Goal: Transaction & Acquisition: Book appointment/travel/reservation

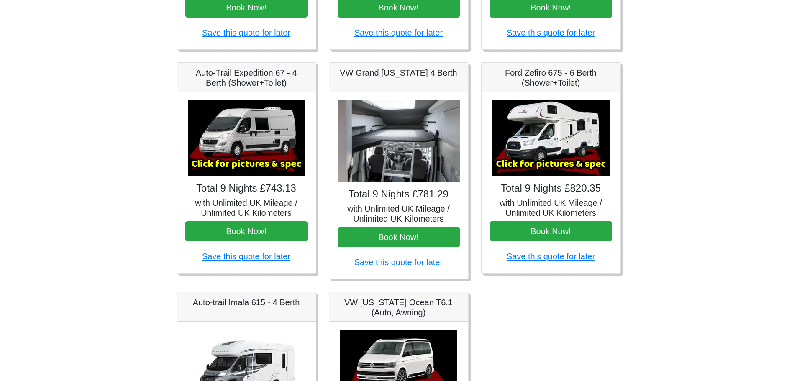
scroll to position [454, 0]
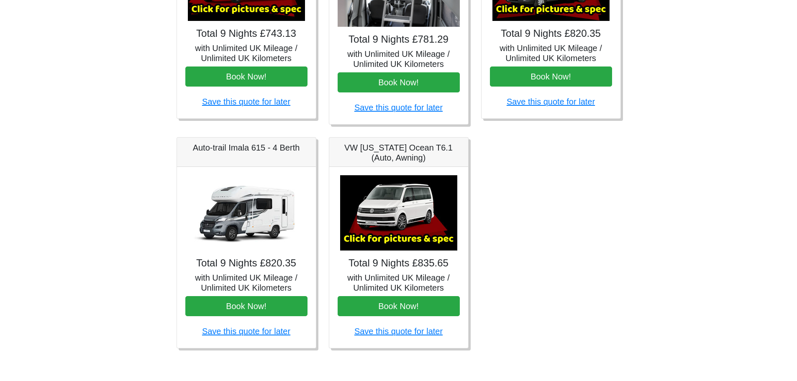
click at [272, 220] on img at bounding box center [246, 212] width 117 height 75
click at [250, 304] on button "Book Now!" at bounding box center [246, 306] width 122 height 20
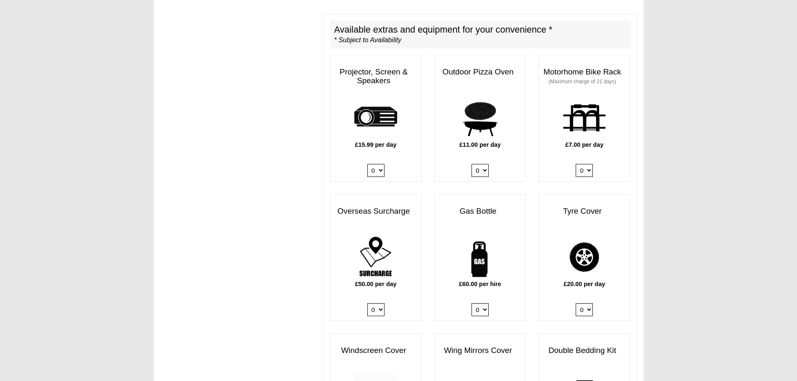
scroll to position [418, 0]
drag, startPoint x: 461, startPoint y: 273, endPoint x: 508, endPoint y: 276, distance: 47.0
click at [508, 279] on p "£60.00 per hire" at bounding box center [480, 283] width 91 height 9
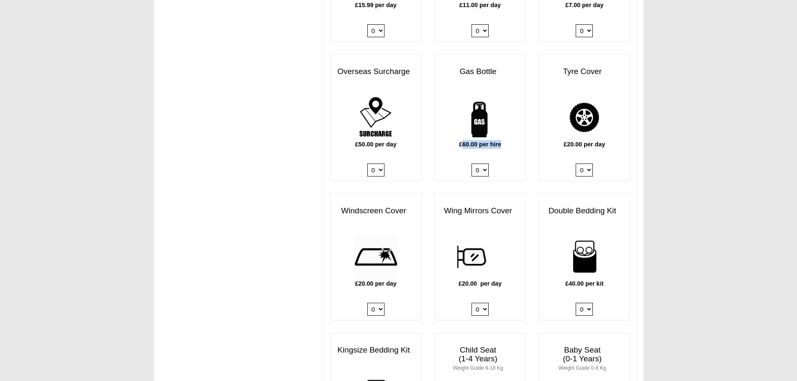
scroll to position [585, 0]
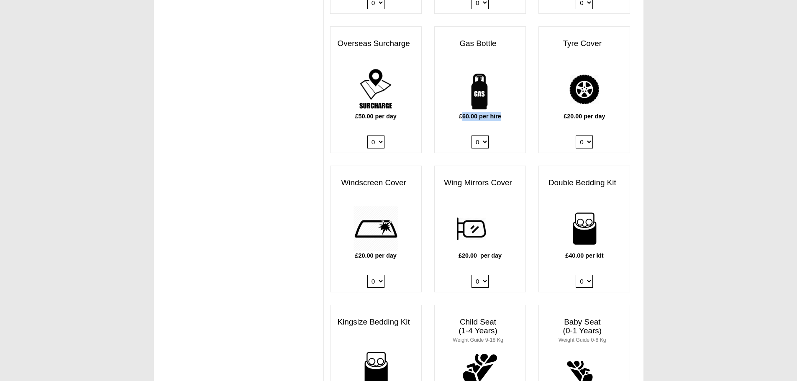
click at [591, 275] on select "0 1 2 3 4" at bounding box center [583, 281] width 17 height 13
select select "Double Bedding Kit x QTY 2 @ 40.00 GBP per kit."
click at [575, 275] on select "0 1 2 3 4" at bounding box center [583, 281] width 17 height 13
click at [684, 255] on body "[DATE] ------- 2026 ------- Sorry, you dont qualify :( CENTRAL RESERVATIONS FOR…" at bounding box center [398, 305] width 797 height 1781
click at [688, 230] on body "[DATE] ------- 2026 ------- Sorry, you dont qualify :( CENTRAL RESERVATIONS FOR…" at bounding box center [398, 305] width 797 height 1781
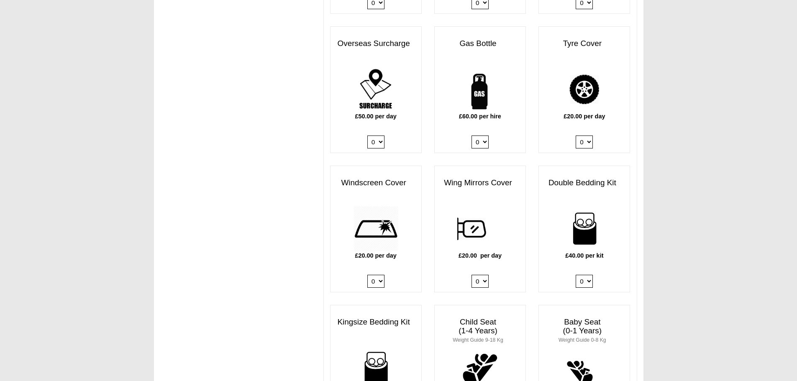
click at [711, 195] on body "[DATE] ------- 2026 ------- Sorry, you dont qualify :( CENTRAL RESERVATIONS FOR…" at bounding box center [398, 305] width 797 height 1781
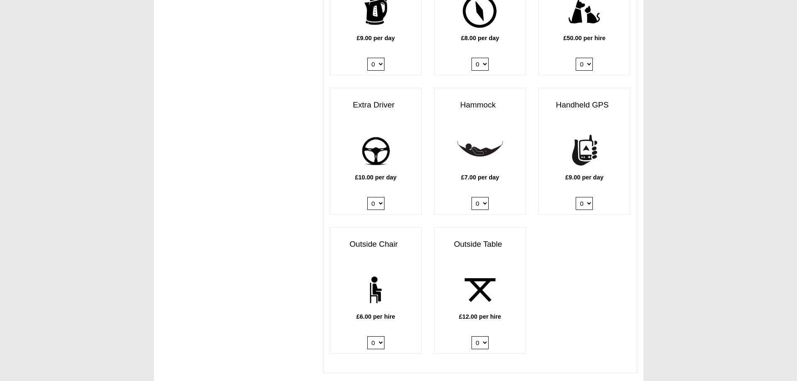
scroll to position [1129, 0]
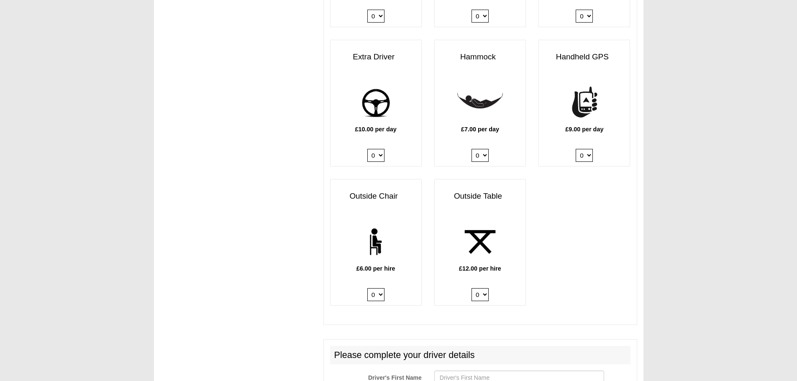
click at [484, 291] on select "0 1 2" at bounding box center [479, 294] width 17 height 13
select select "Outside Table x QTY 1 @ 12.00 GBP per hire."
click at [471, 288] on select "0 1 2" at bounding box center [479, 294] width 17 height 13
click at [379, 290] on select "0 1 2 3 4 5 6" at bounding box center [375, 294] width 17 height 13
click at [384, 346] on h2 "Please complete your driver details" at bounding box center [480, 355] width 300 height 18
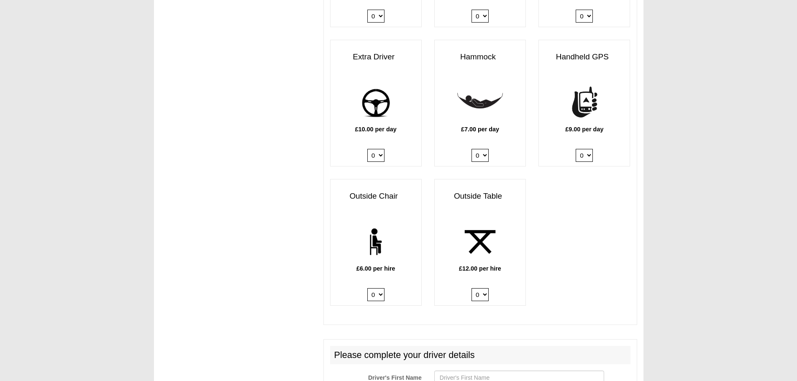
drag, startPoint x: 366, startPoint y: 289, endPoint x: 372, endPoint y: 290, distance: 5.9
click at [368, 289] on div "£6.00 per hire 0 1 2 3 4 5 6" at bounding box center [375, 262] width 91 height 86
click at [381, 292] on select "0 1 2 3 4 5 6" at bounding box center [375, 294] width 17 height 13
select select "Outside Chair x QTY 4 @ 6.00 GBP per hire."
click at [367, 288] on select "0 1 2 3 4 5 6" at bounding box center [375, 294] width 17 height 13
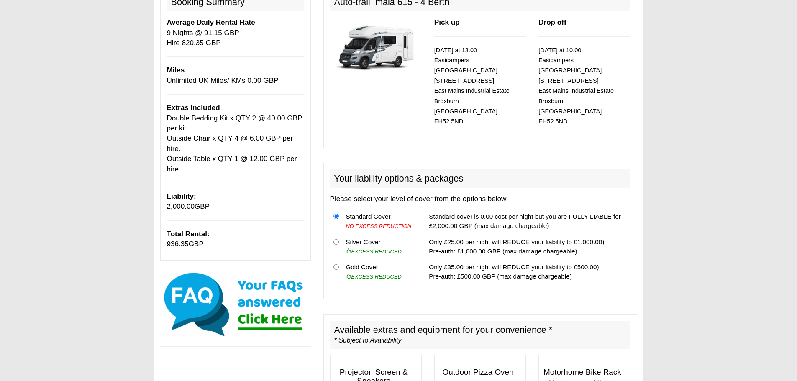
scroll to position [0, 0]
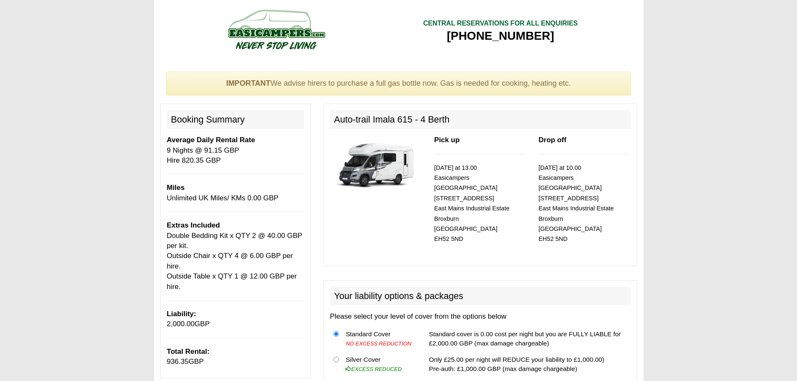
click at [379, 156] on img at bounding box center [376, 164] width 92 height 59
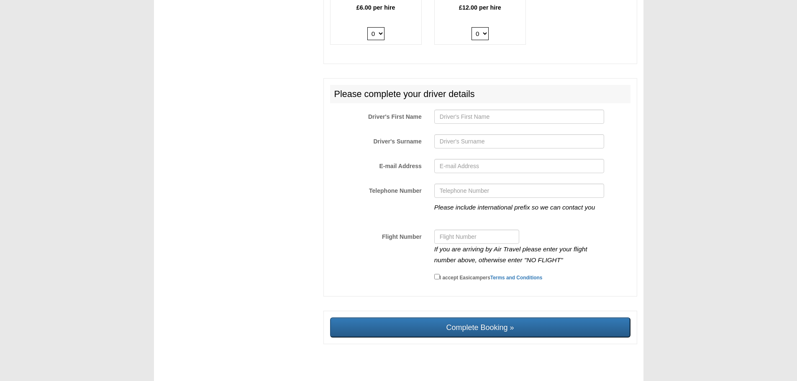
scroll to position [1393, 0]
